Goal: Obtain resource: Download file/media

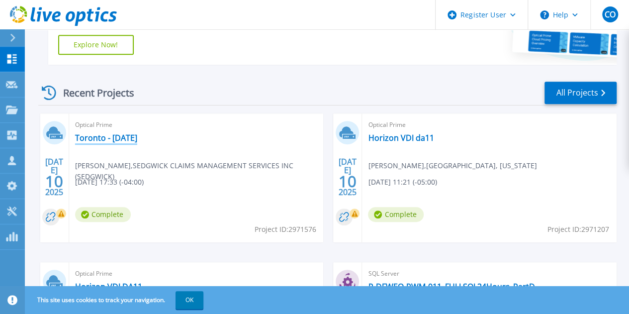
scroll to position [245, 0]
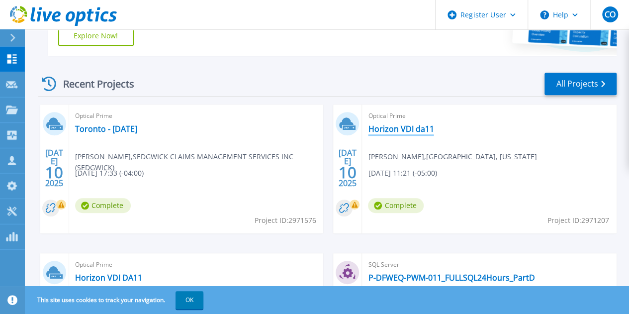
click at [368, 129] on link "Horizon VDI da11" at bounding box center [401, 129] width 66 height 10
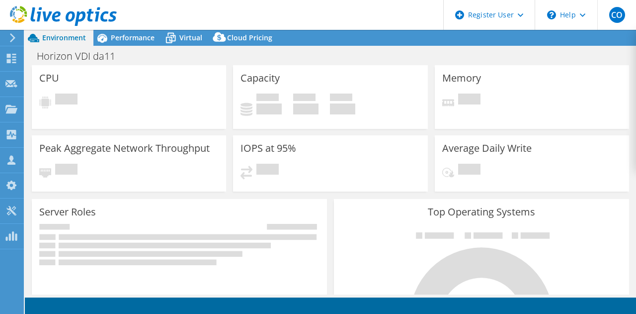
select select "USD"
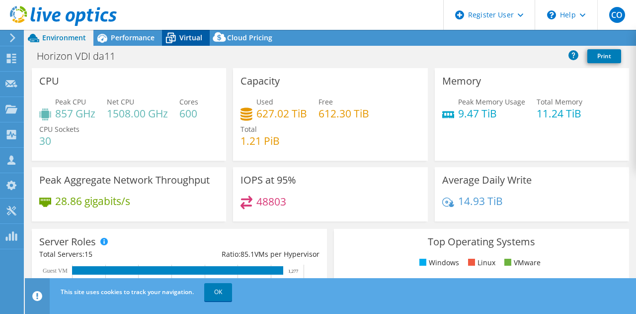
click at [181, 33] on span "Virtual" at bounding box center [190, 37] width 23 height 9
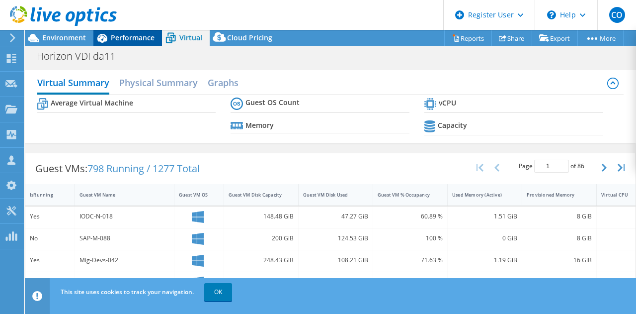
click at [147, 36] on span "Performance" at bounding box center [133, 37] width 44 height 9
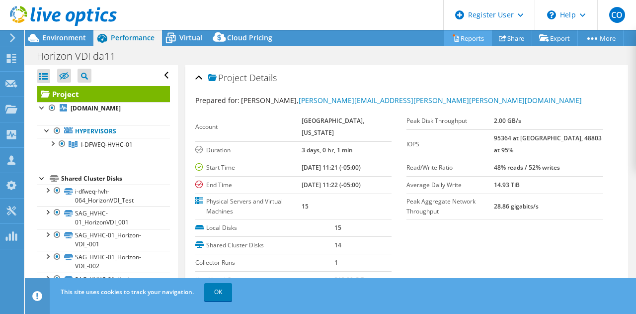
click at [457, 35] on link "Reports" at bounding box center [468, 37] width 48 height 15
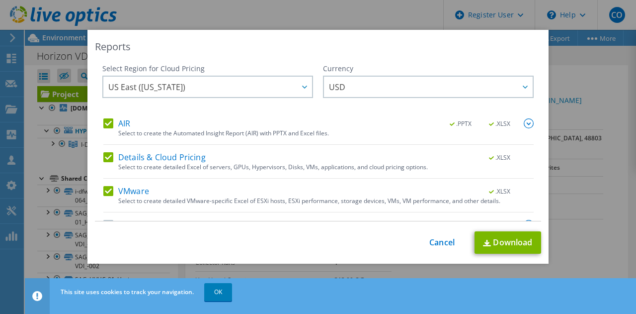
click at [524, 121] on img at bounding box center [529, 123] width 10 height 10
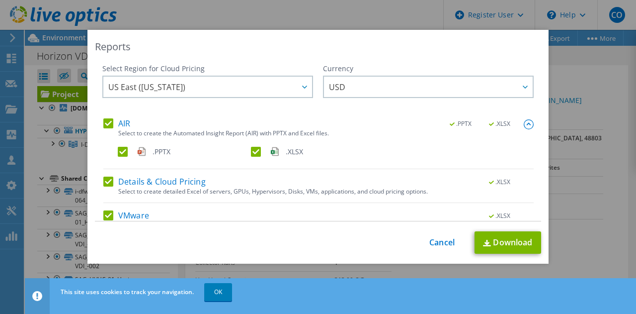
click at [103, 124] on label "AIR" at bounding box center [116, 123] width 27 height 10
click at [0, 0] on input "AIR" at bounding box center [0, 0] width 0 height 0
click at [251, 155] on label ".XLSX" at bounding box center [316, 152] width 131 height 10
click at [0, 0] on input ".XLSX" at bounding box center [0, 0] width 0 height 0
click at [153, 188] on div "Select to create detailed Excel of servers, GPUs, Hypervisors, Disks, VMs, appl…" at bounding box center [326, 191] width 416 height 7
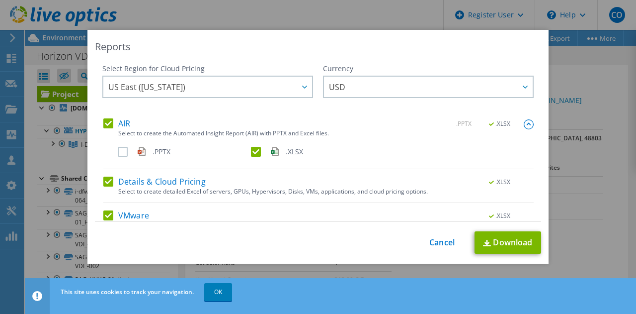
click at [103, 184] on label "Details & Cloud Pricing" at bounding box center [154, 181] width 102 height 10
click at [0, 0] on input "Details & Cloud Pricing" at bounding box center [0, 0] width 0 height 0
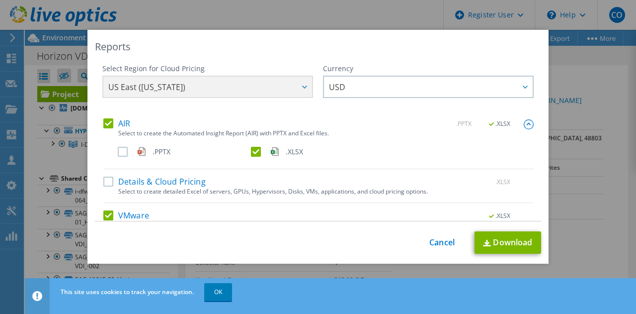
click at [105, 211] on label "VMware" at bounding box center [126, 215] width 46 height 10
click at [0, 0] on input "VMware" at bounding box center [0, 0] width 0 height 0
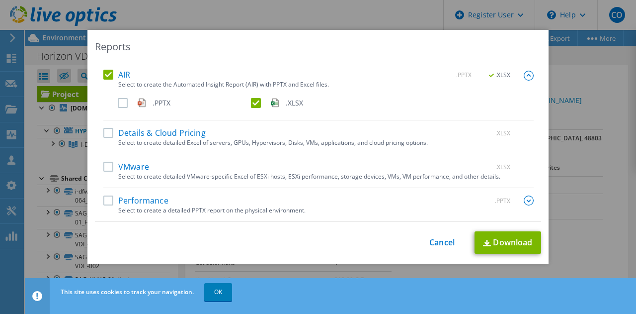
click at [103, 163] on label "VMware" at bounding box center [126, 167] width 46 height 10
click at [0, 0] on input "VMware" at bounding box center [0, 0] width 0 height 0
click at [104, 58] on div "Reports Select Region for Cloud Pricing Asia Pacific ([GEOGRAPHIC_DATA]) [GEOGR…" at bounding box center [317, 147] width 461 height 234
click at [103, 80] on div "AIR .PPTX .XLSX" at bounding box center [318, 75] width 430 height 11
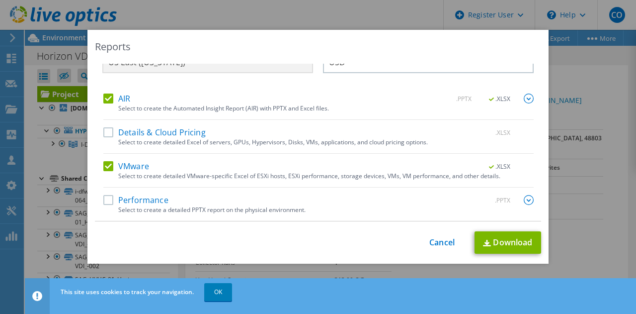
scroll to position [24, 0]
click at [104, 100] on label "AIR" at bounding box center [116, 99] width 27 height 10
click at [0, 0] on input "AIR" at bounding box center [0, 0] width 0 height 0
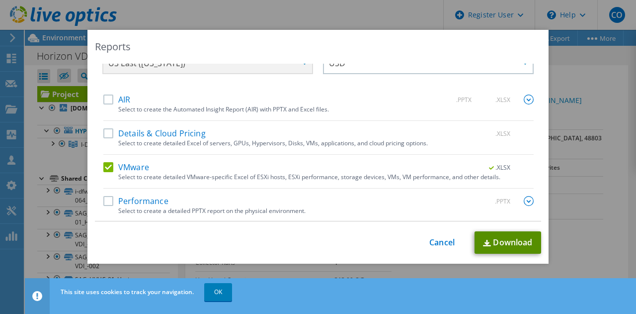
click at [495, 235] on link "Download" at bounding box center [508, 242] width 67 height 22
click at [435, 238] on link "Cancel" at bounding box center [441, 242] width 25 height 9
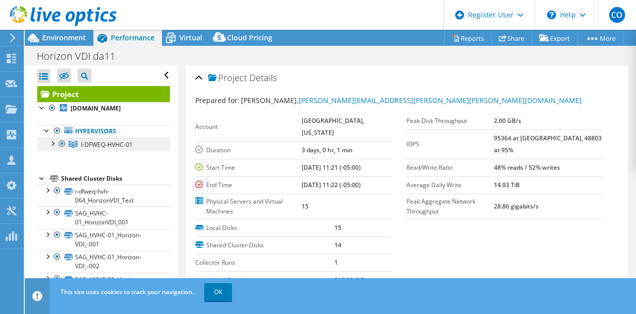
drag, startPoint x: 137, startPoint y: 153, endPoint x: 75, endPoint y: 153, distance: 62.1
click at [75, 151] on link "I-DFWEQ-HVHC-01" at bounding box center [103, 144] width 133 height 13
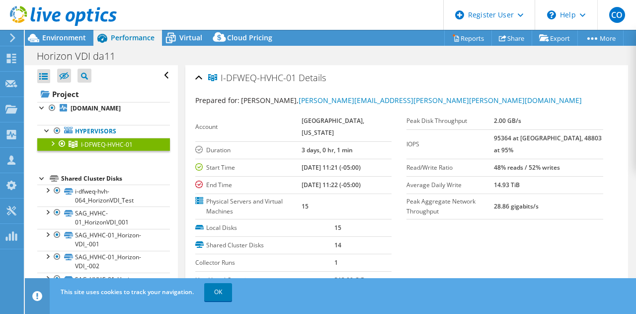
copy span "I-DFWEQ-HVHC-01"
